Goal: Navigation & Orientation: Find specific page/section

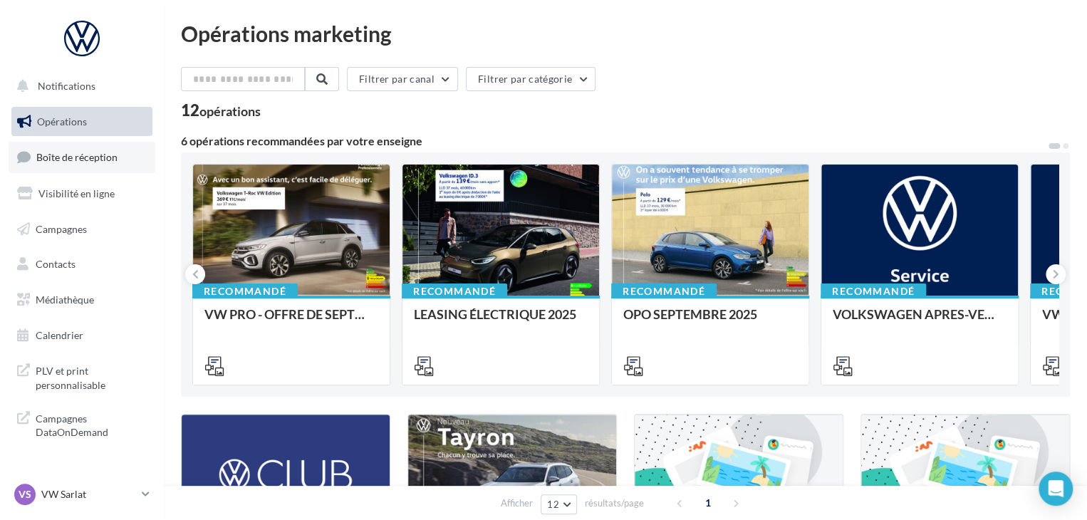
click at [124, 150] on link "Boîte de réception" at bounding box center [82, 157] width 147 height 31
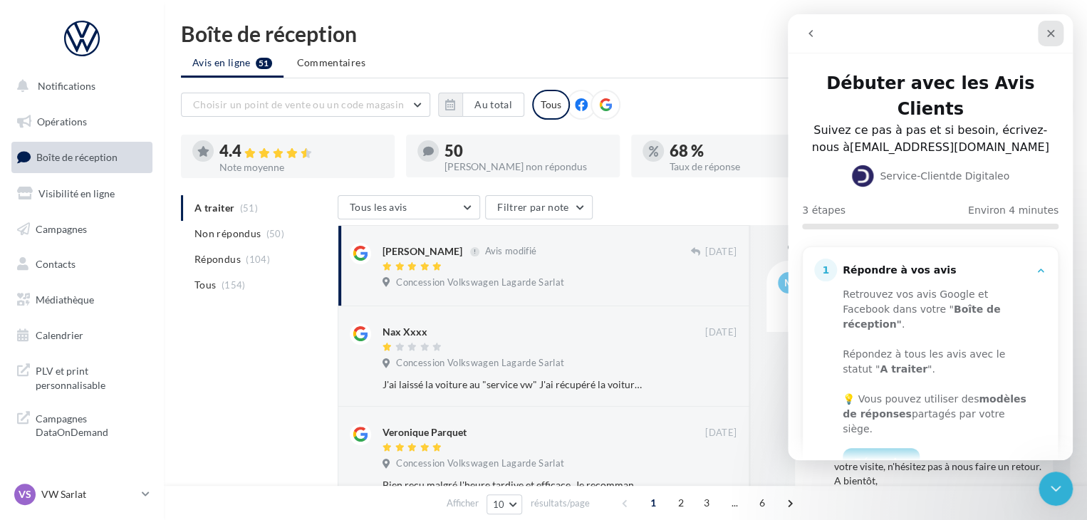
click at [1057, 32] on div "Fermer" at bounding box center [1051, 34] width 26 height 26
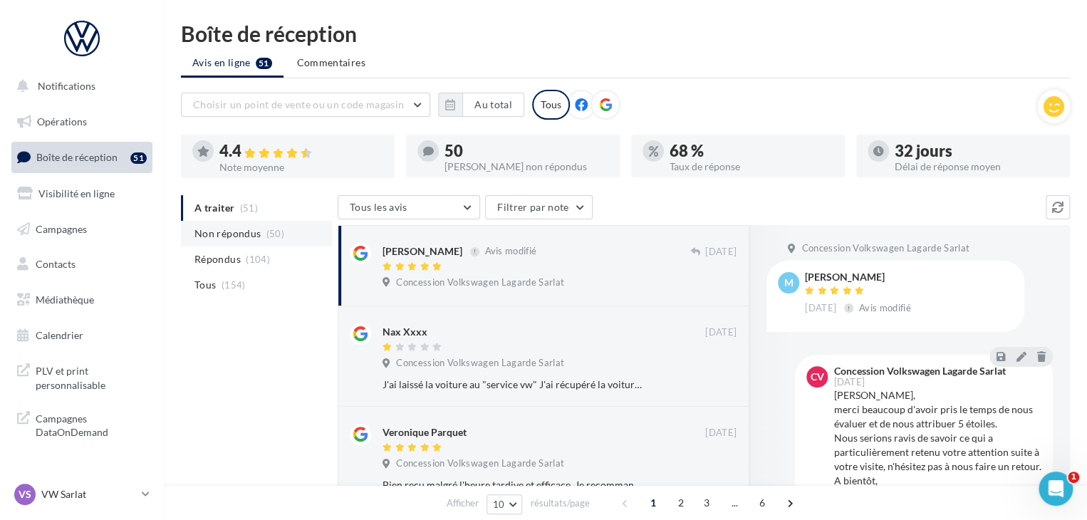
click at [267, 238] on span "(50)" at bounding box center [276, 233] width 18 height 11
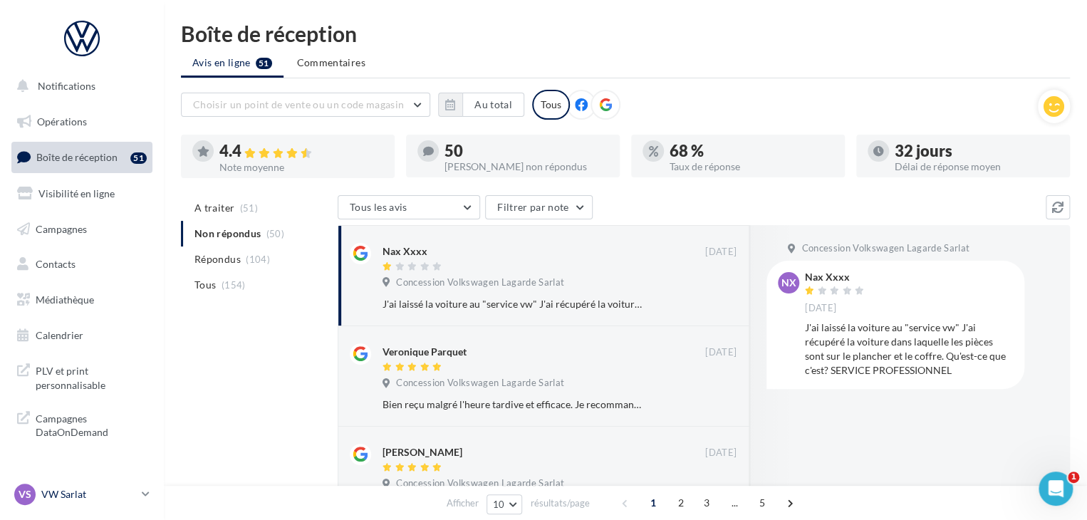
click at [140, 498] on link "VS VW Sarlat vw-lasa-24200" at bounding box center [81, 494] width 141 height 27
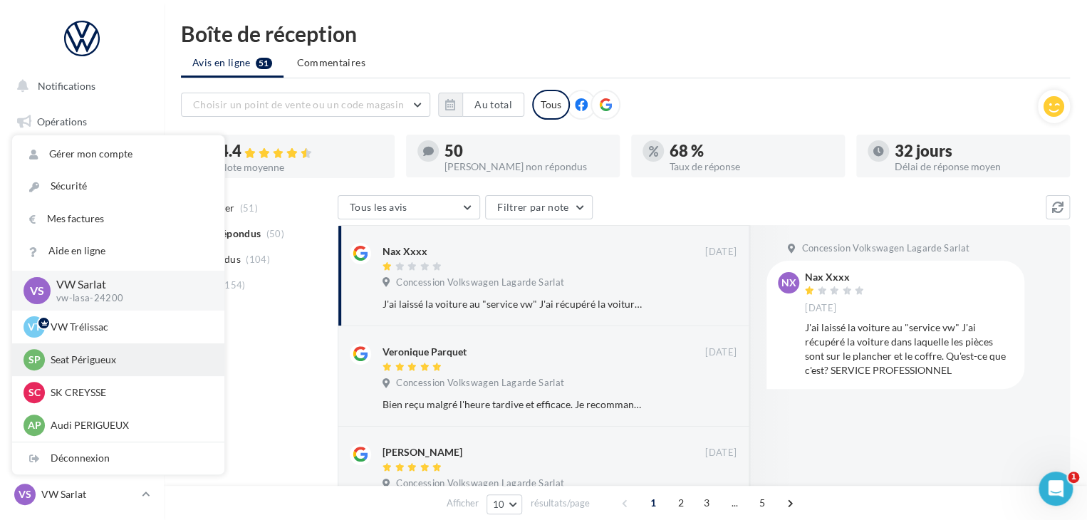
click at [123, 371] on div "SP Seat Périgueux SEAT-PERIGUEUX" at bounding box center [118, 359] width 212 height 33
click at [120, 357] on p "Seat Périgueux" at bounding box center [129, 360] width 157 height 14
